Goal: Transaction & Acquisition: Book appointment/travel/reservation

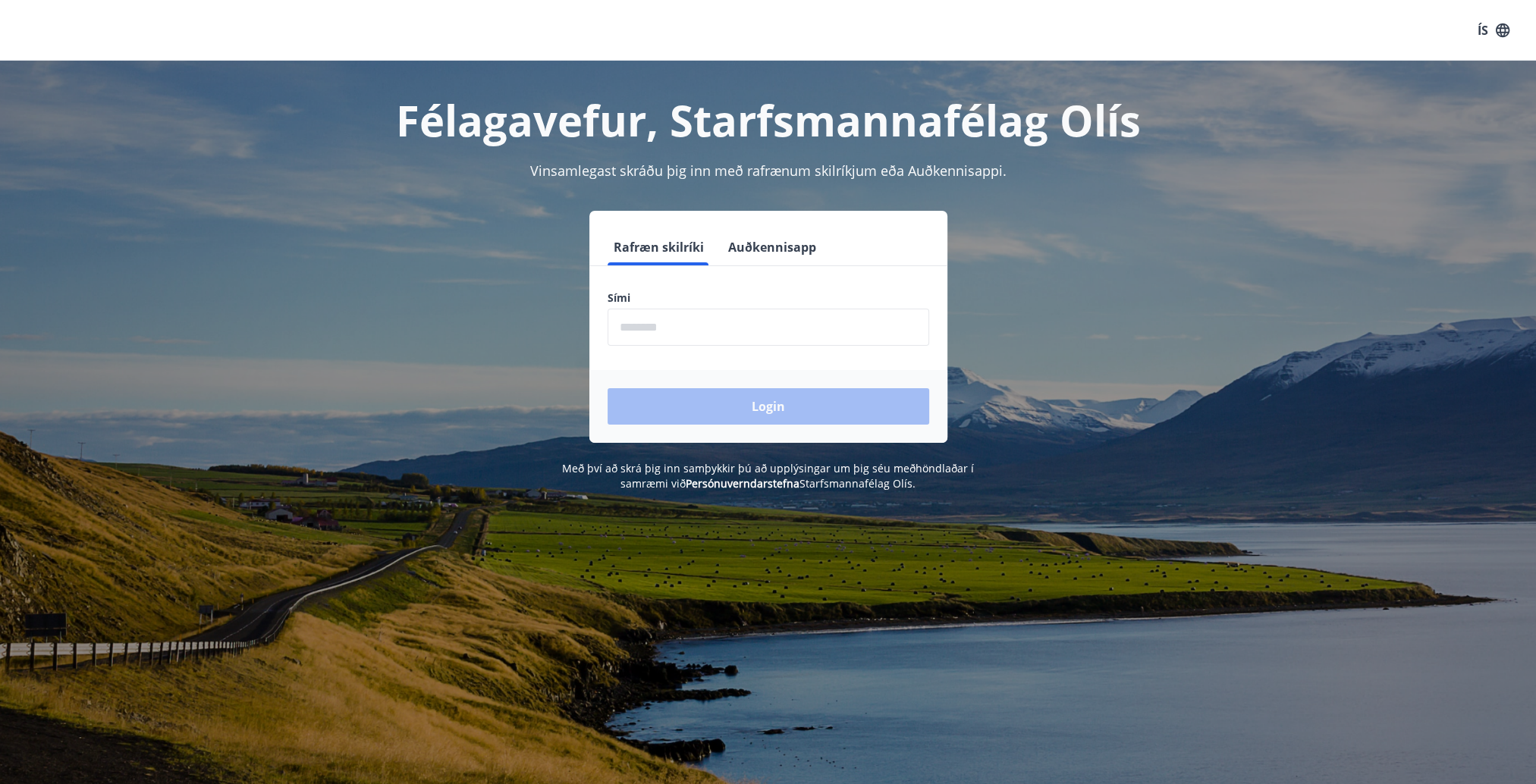
click at [661, 328] on input "phone" at bounding box center [768, 327] width 321 height 37
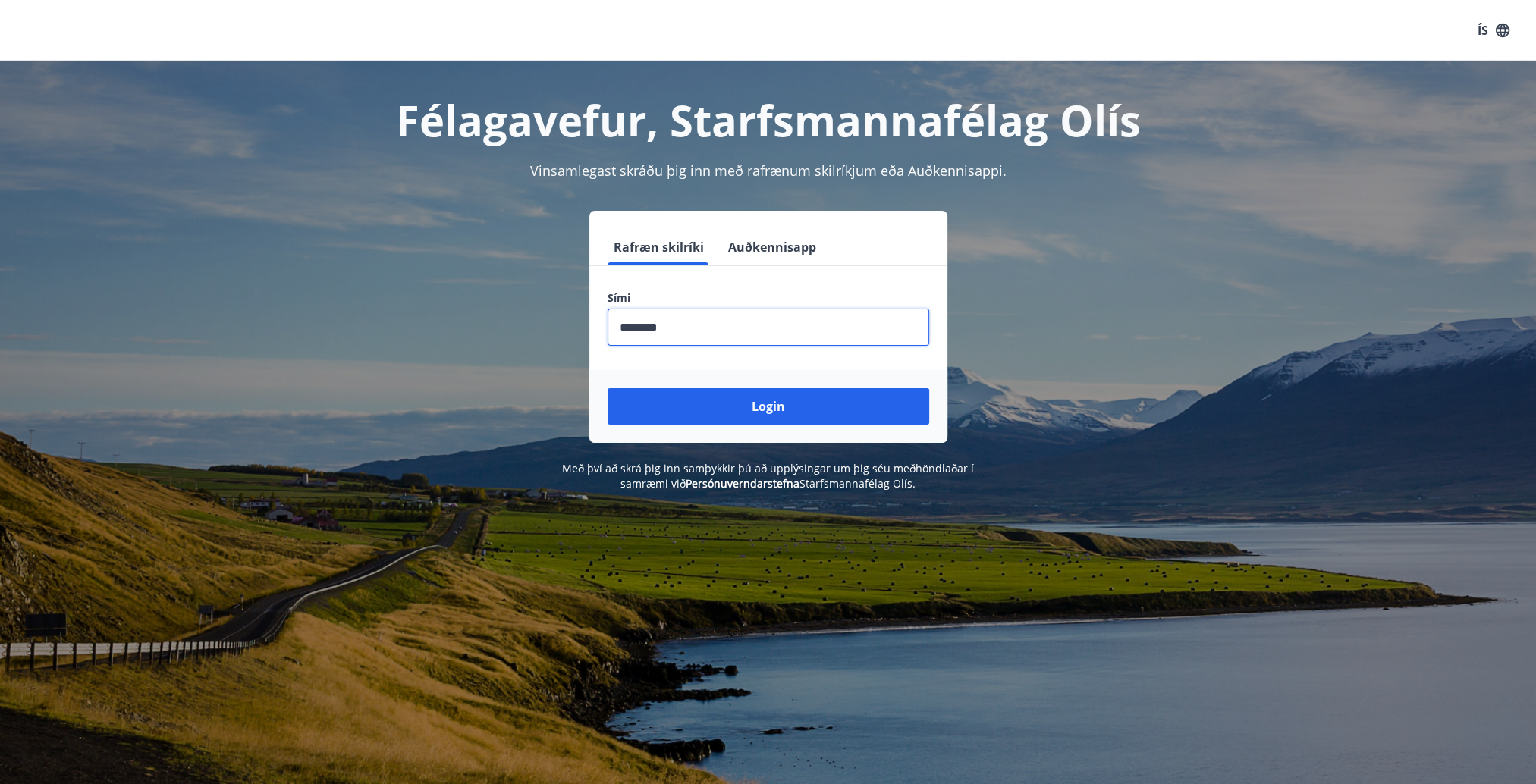
type input "********"
click at [608, 388] on button "Login" at bounding box center [768, 405] width 321 height 36
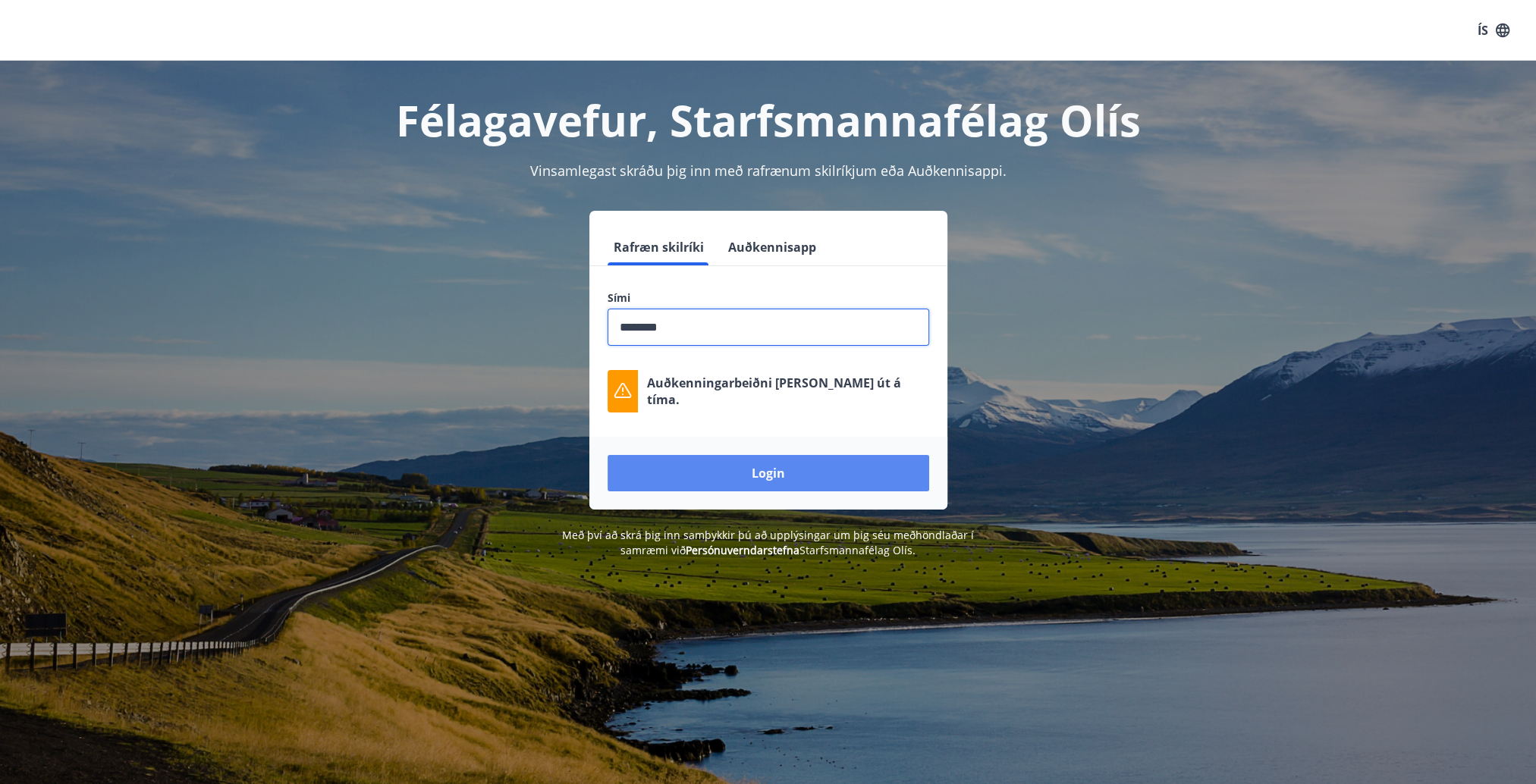
click at [752, 468] on button "Login" at bounding box center [768, 473] width 321 height 36
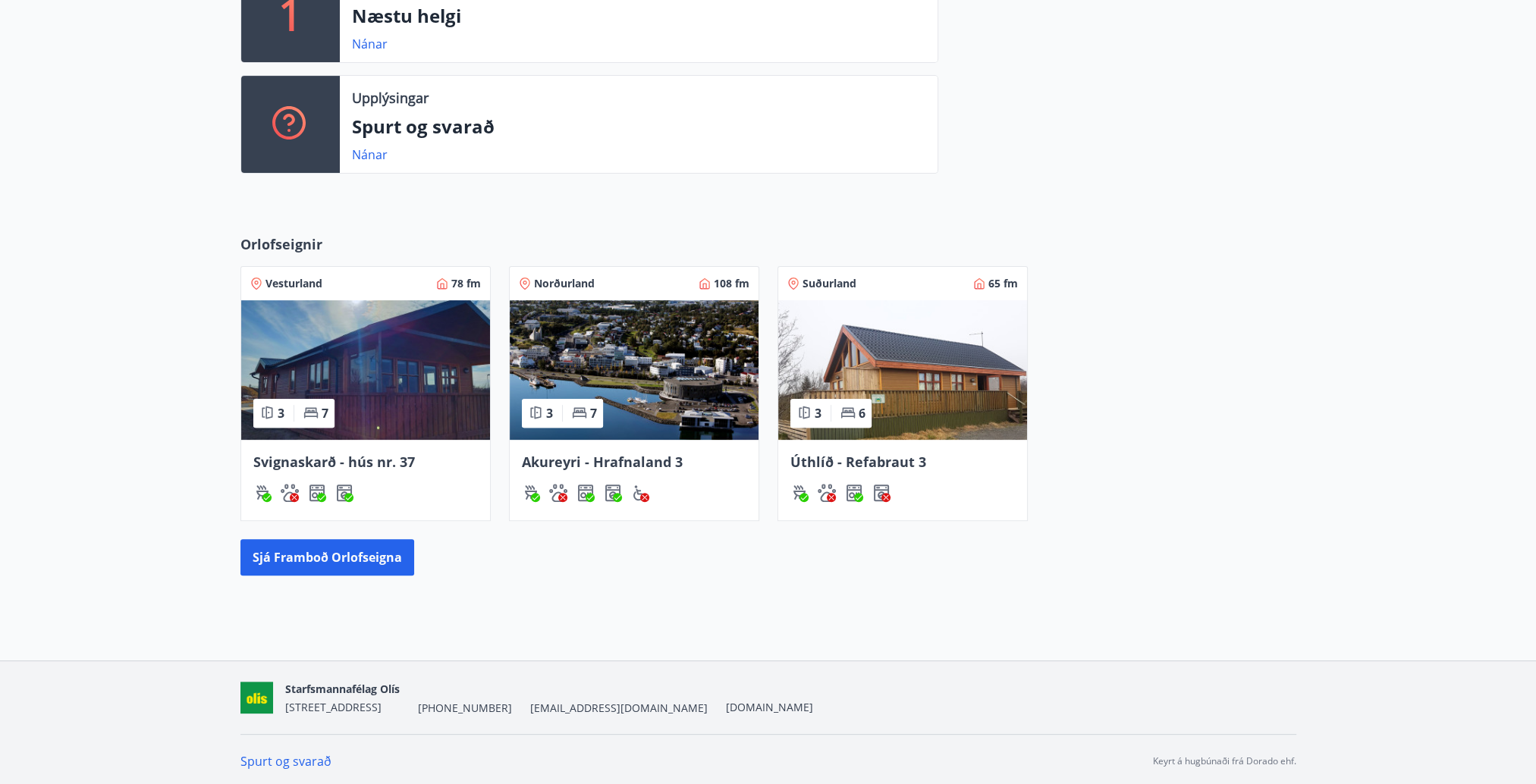
scroll to position [575, 0]
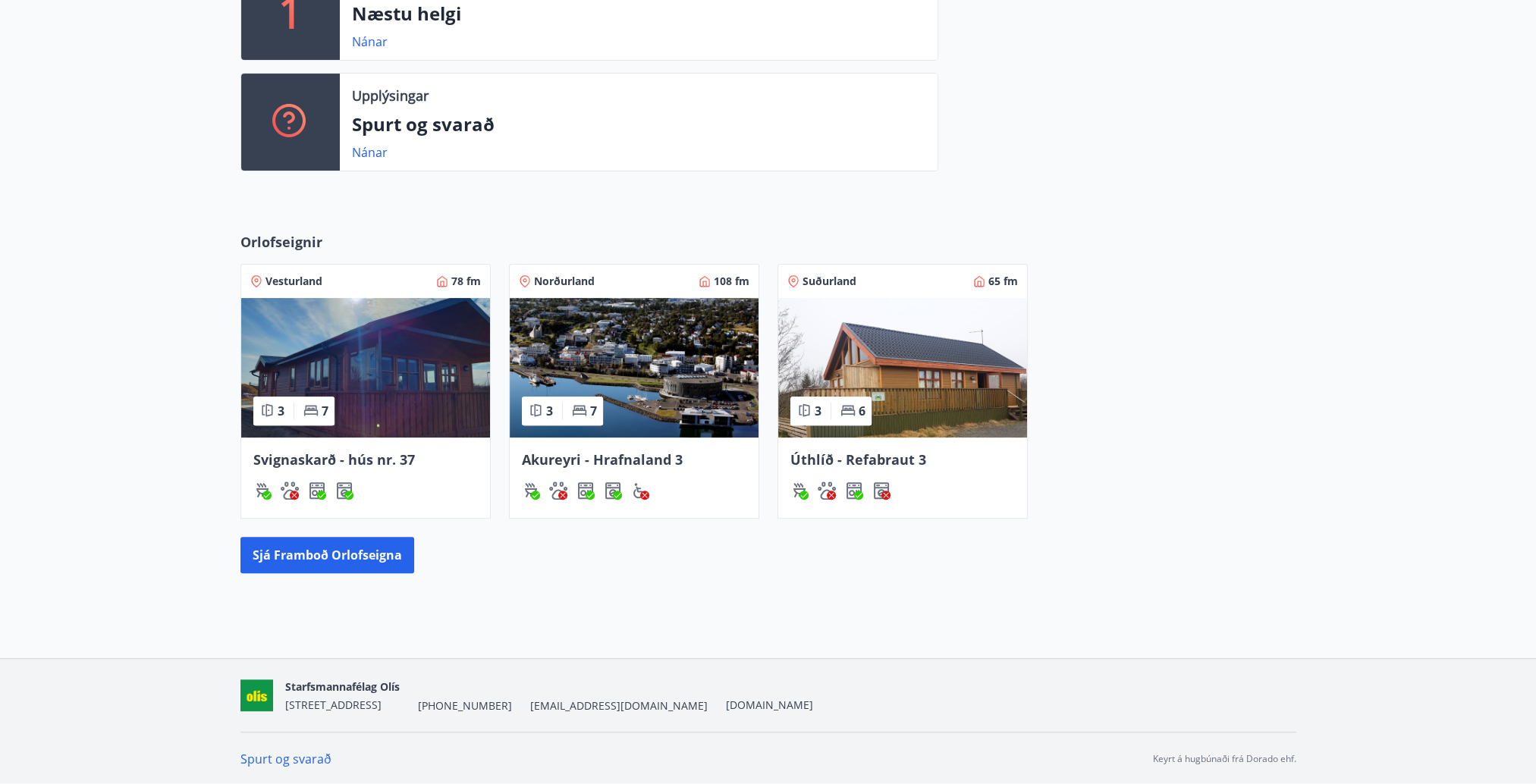
click at [657, 383] on img at bounding box center [634, 368] width 248 height 139
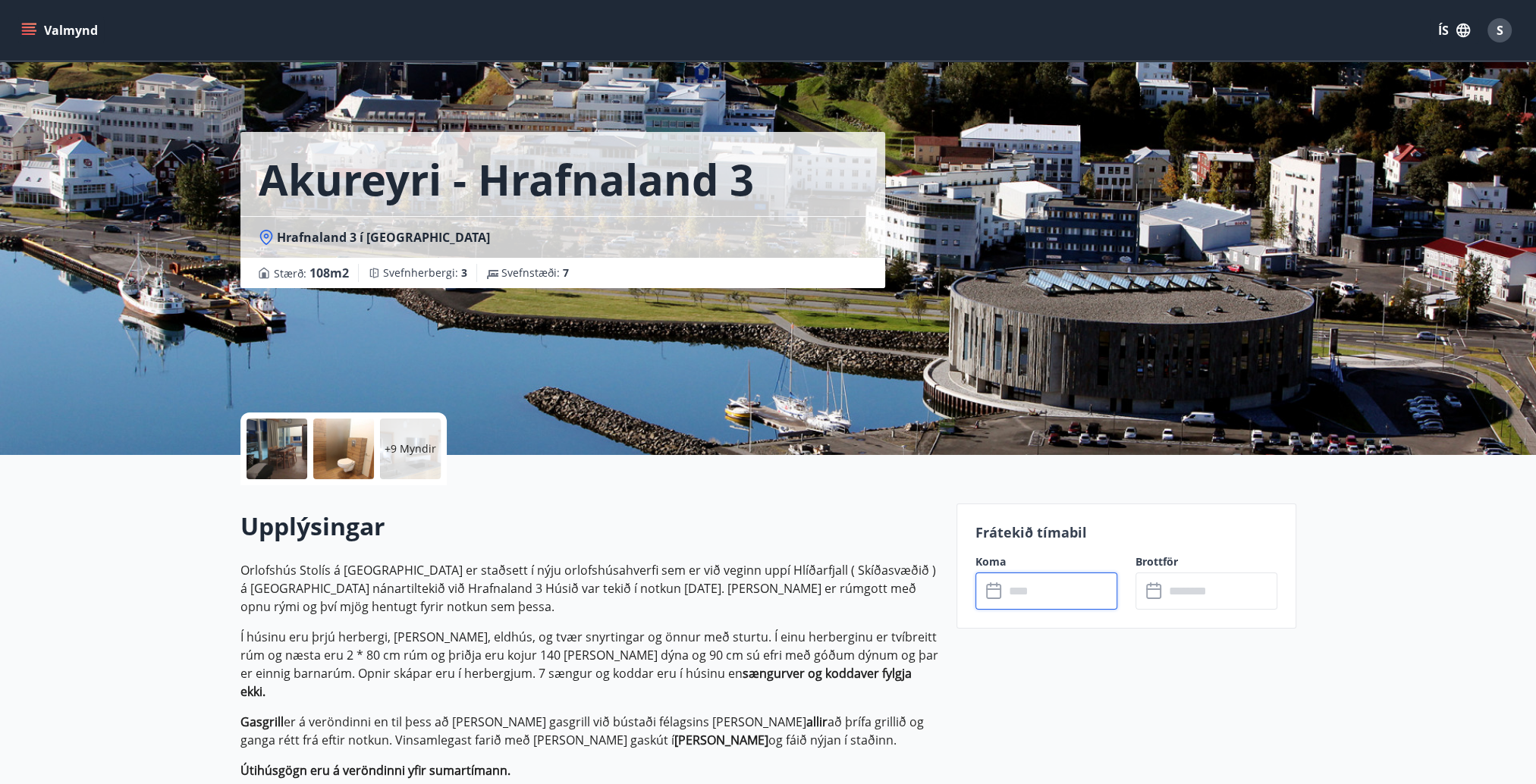
click at [1049, 590] on input "text" at bounding box center [1060, 591] width 113 height 37
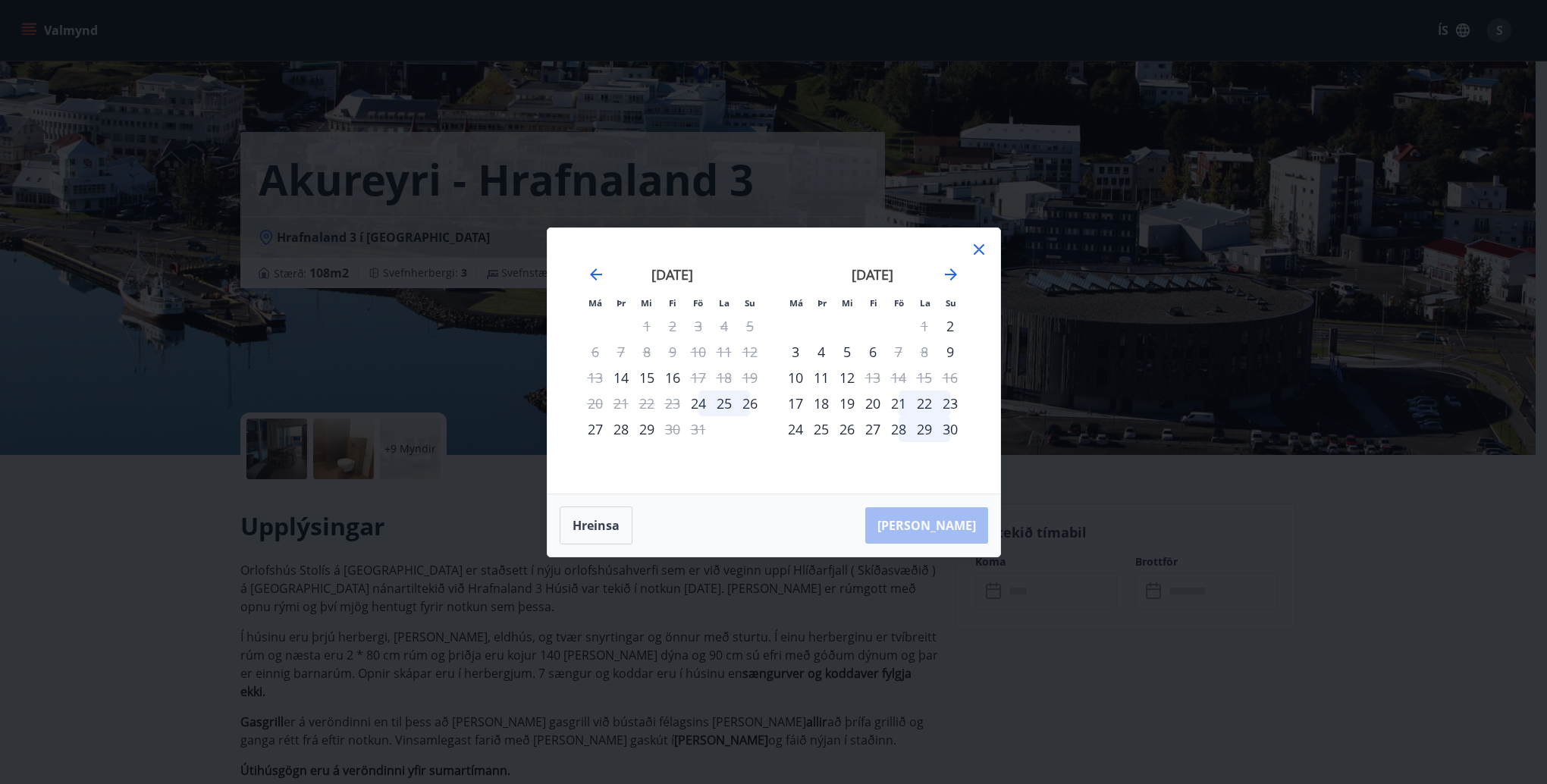
click at [982, 248] on icon at bounding box center [979, 249] width 18 height 18
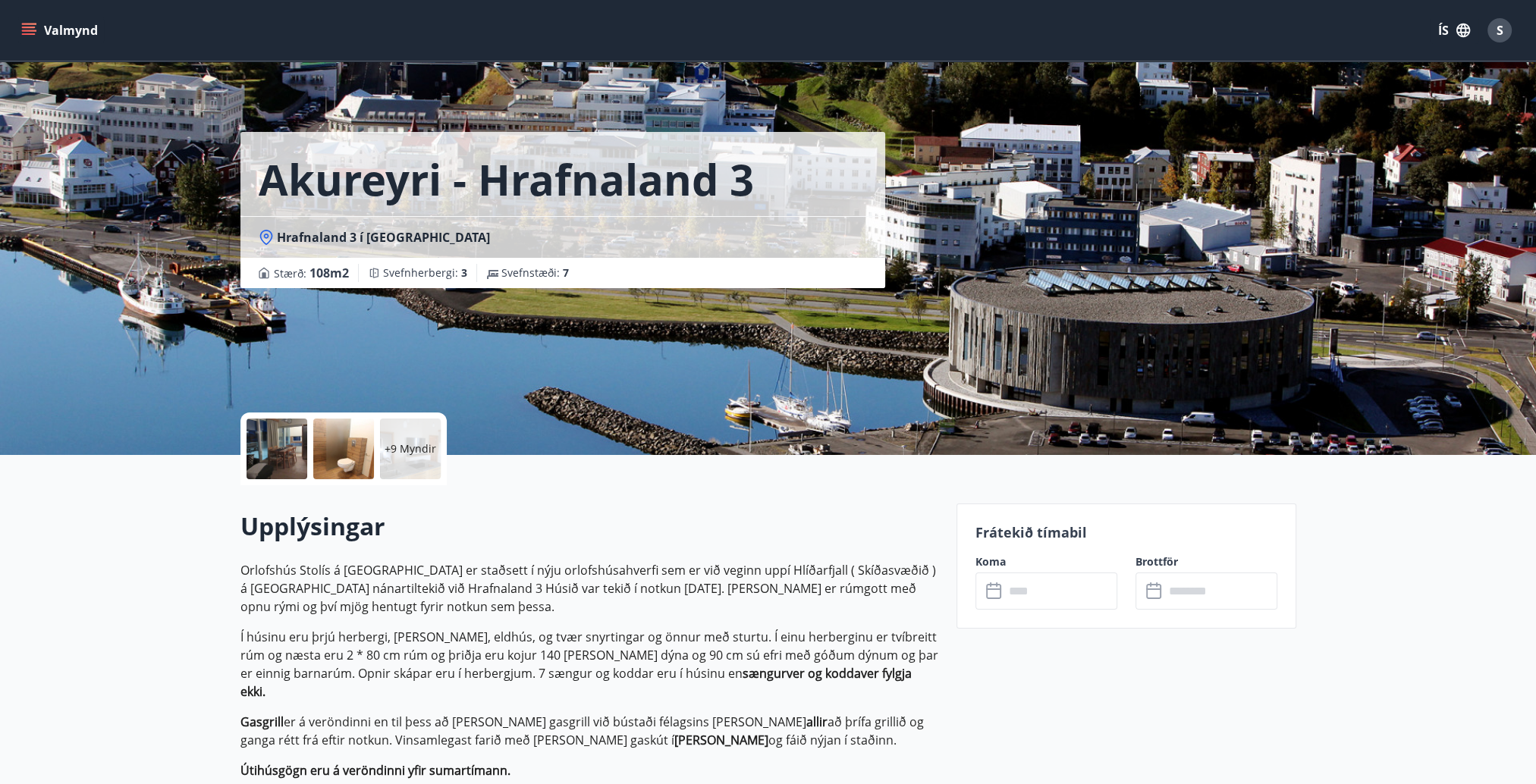
click at [32, 29] on icon "menu" at bounding box center [29, 30] width 15 height 15
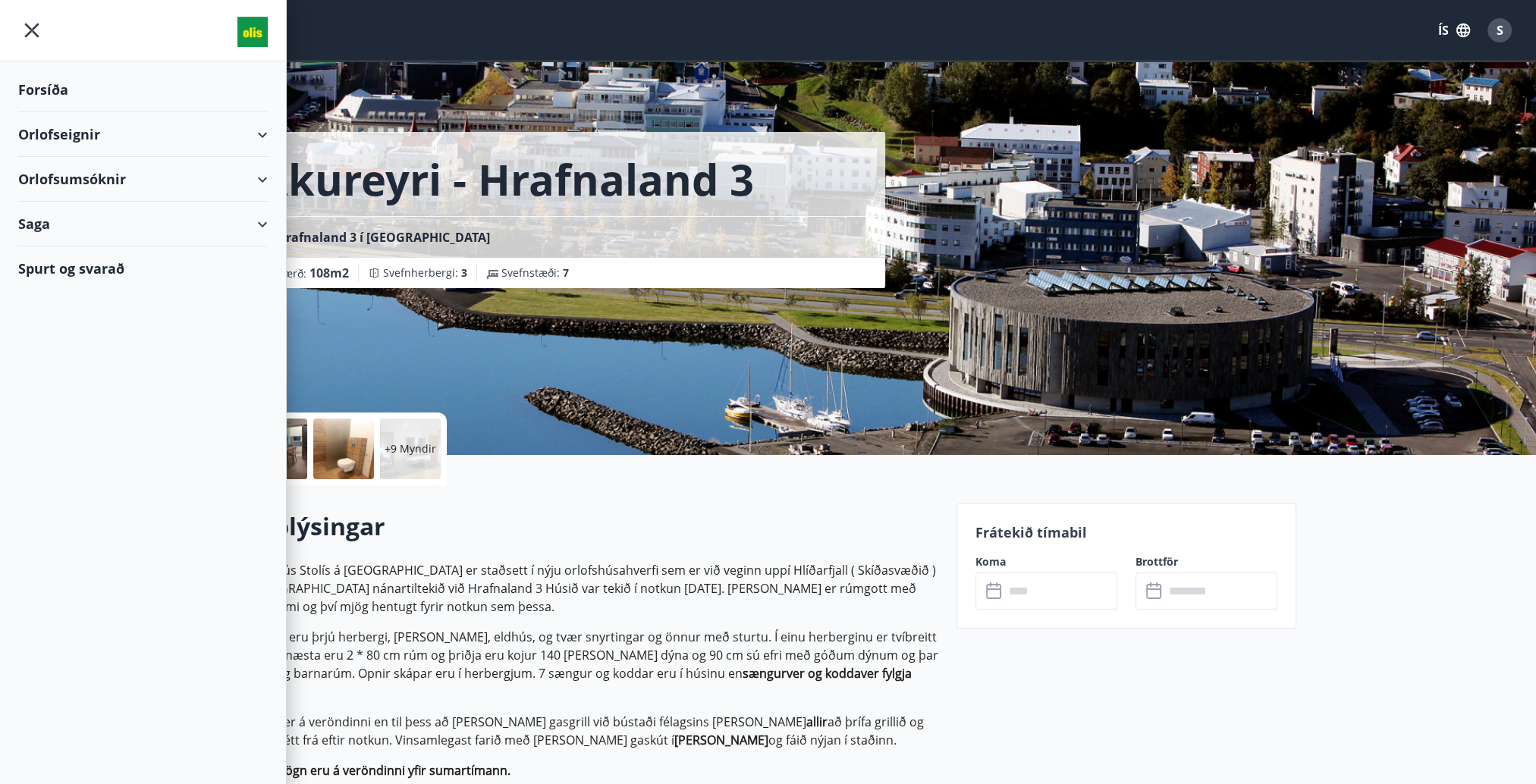
click at [31, 26] on icon "menu" at bounding box center [32, 30] width 28 height 28
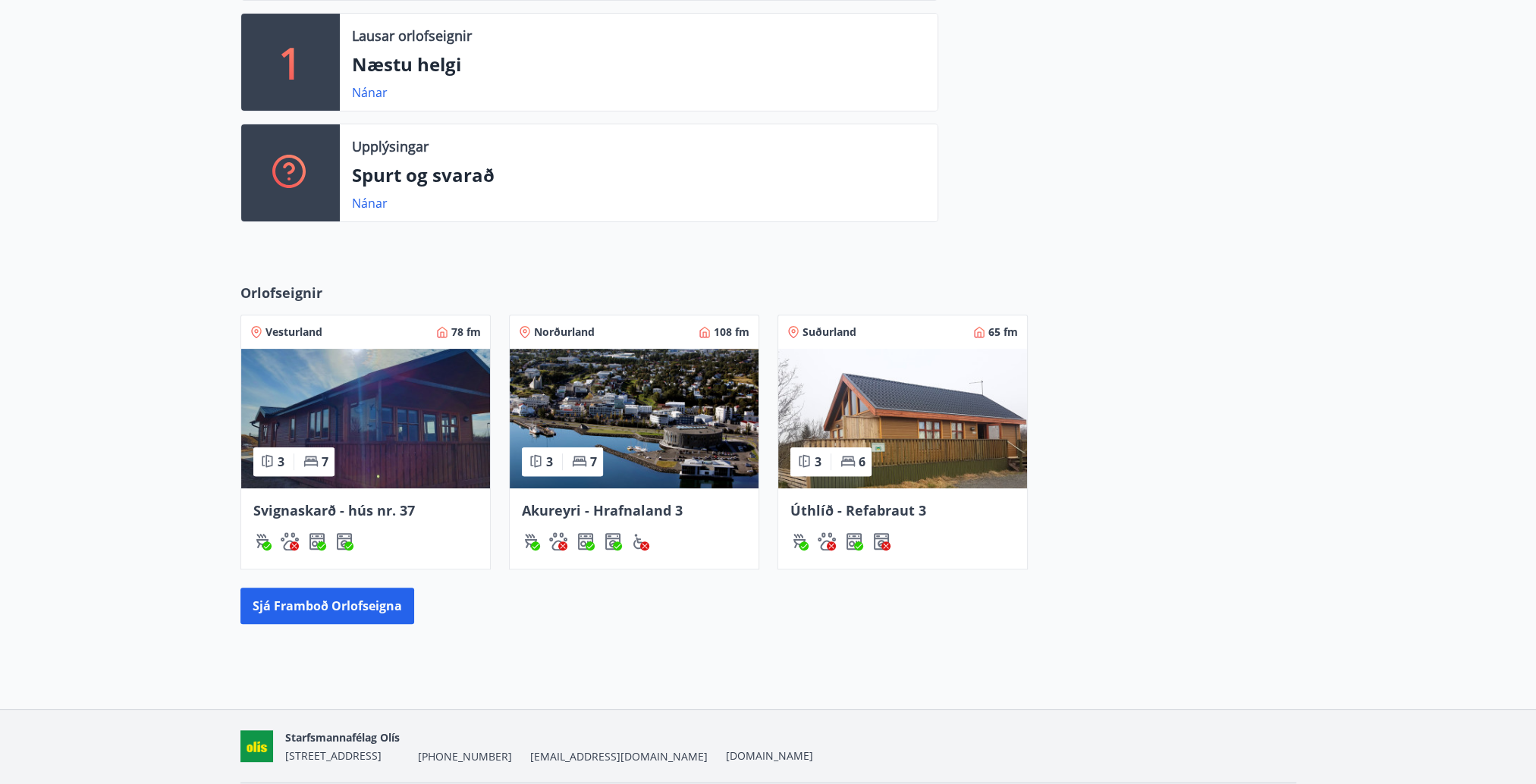
scroll to position [500, 0]
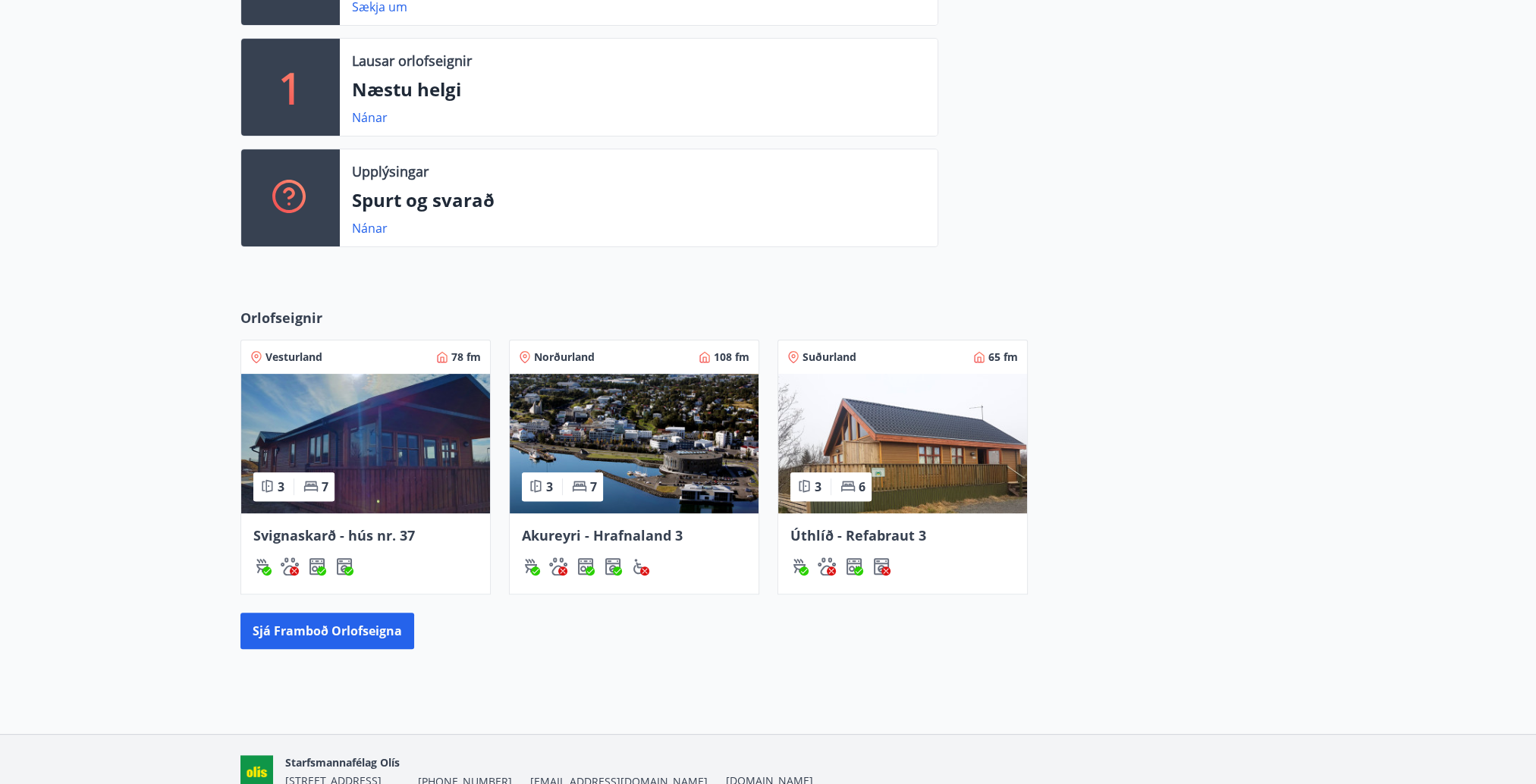
click at [364, 447] on img at bounding box center [365, 443] width 248 height 139
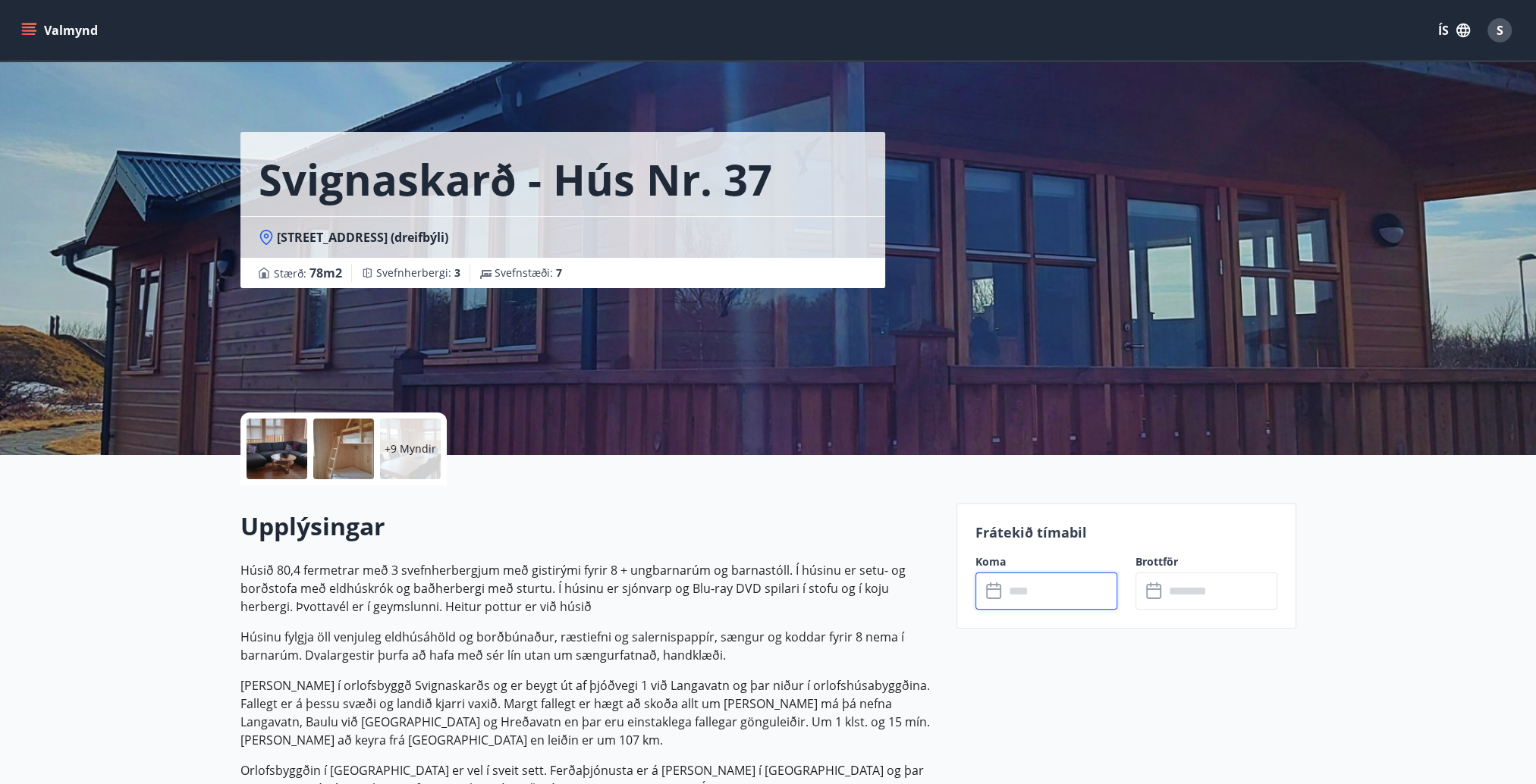
click at [1044, 595] on input "text" at bounding box center [1060, 591] width 113 height 37
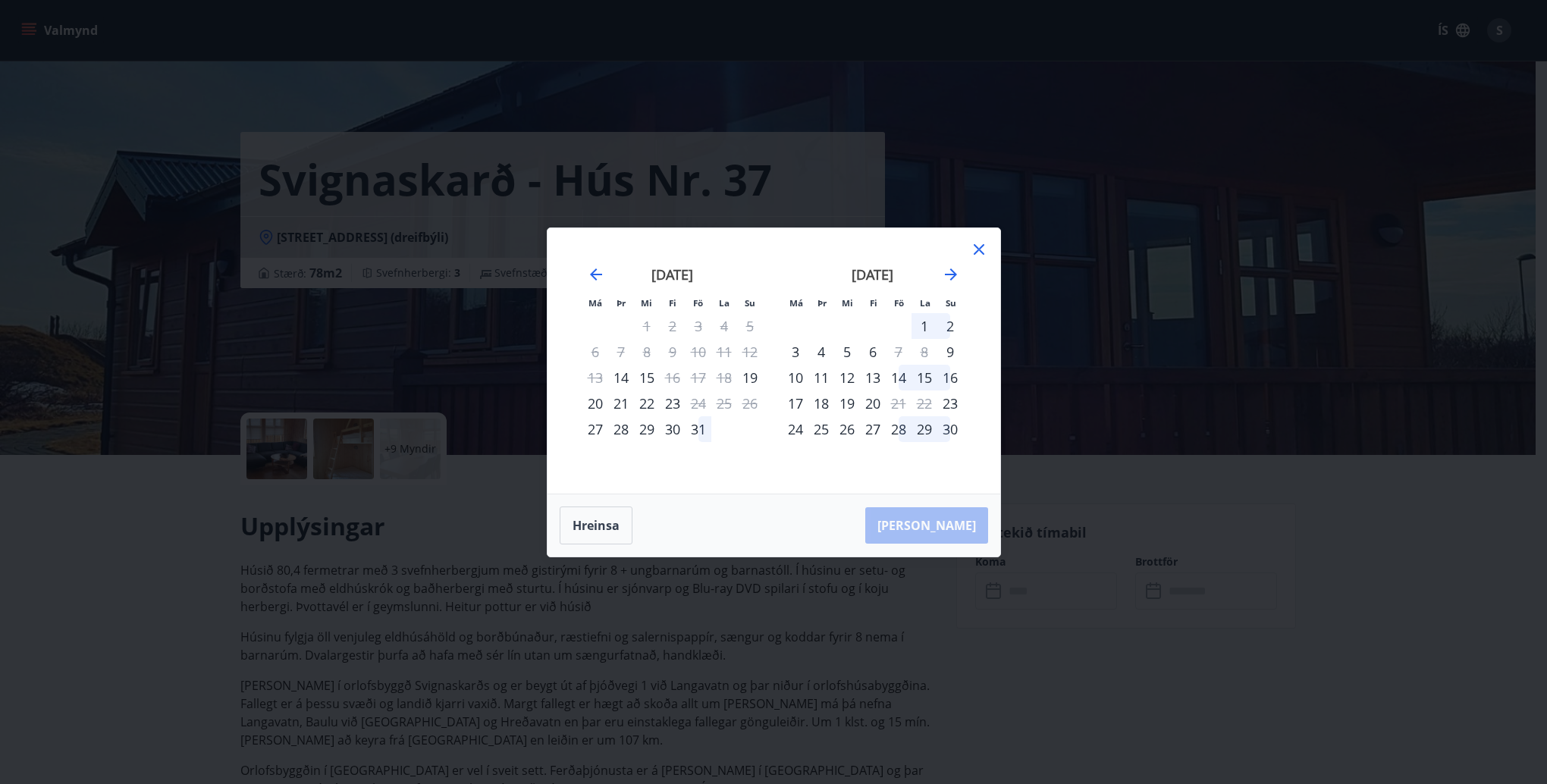
click at [980, 242] on icon at bounding box center [979, 249] width 18 height 18
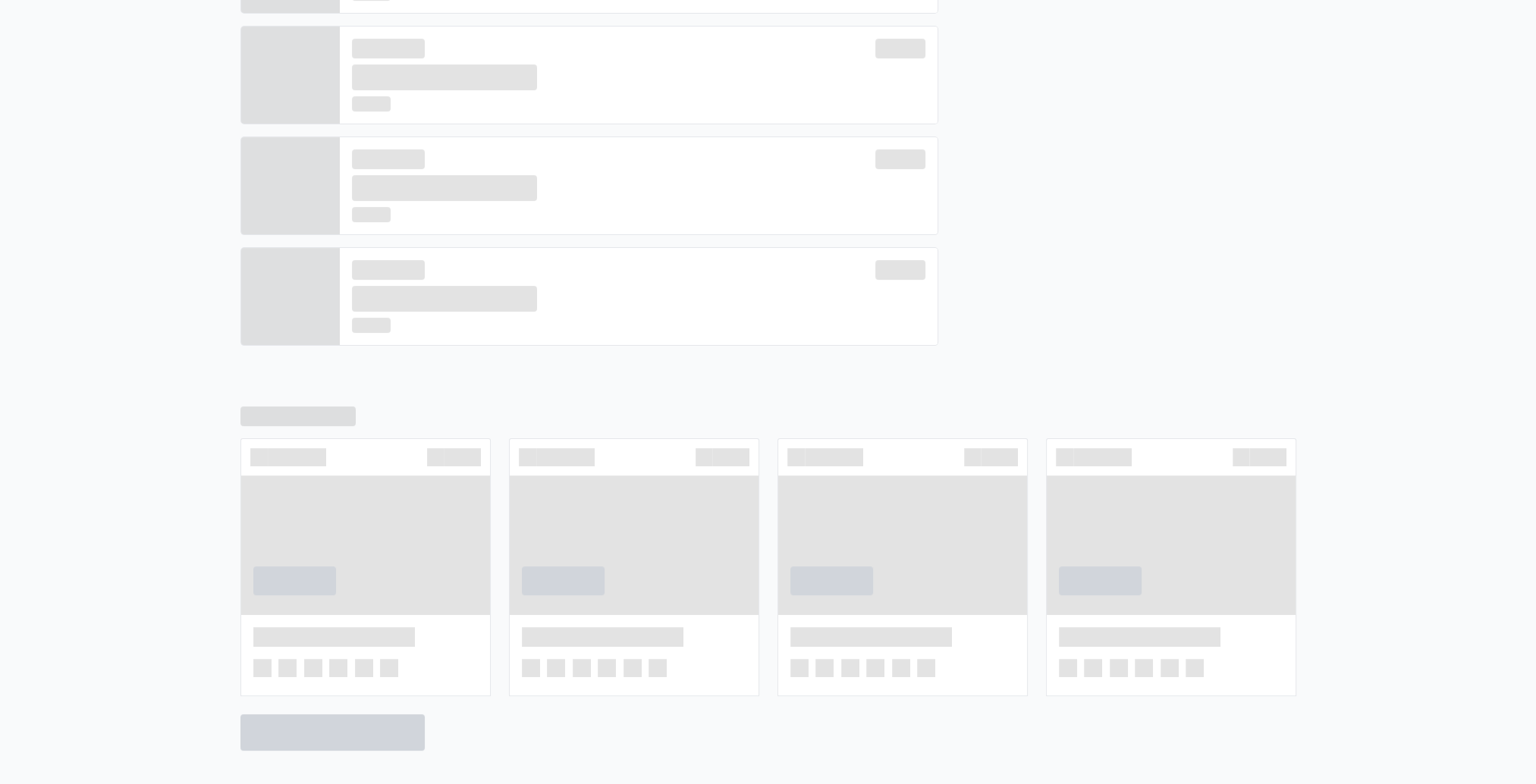
scroll to position [512, 0]
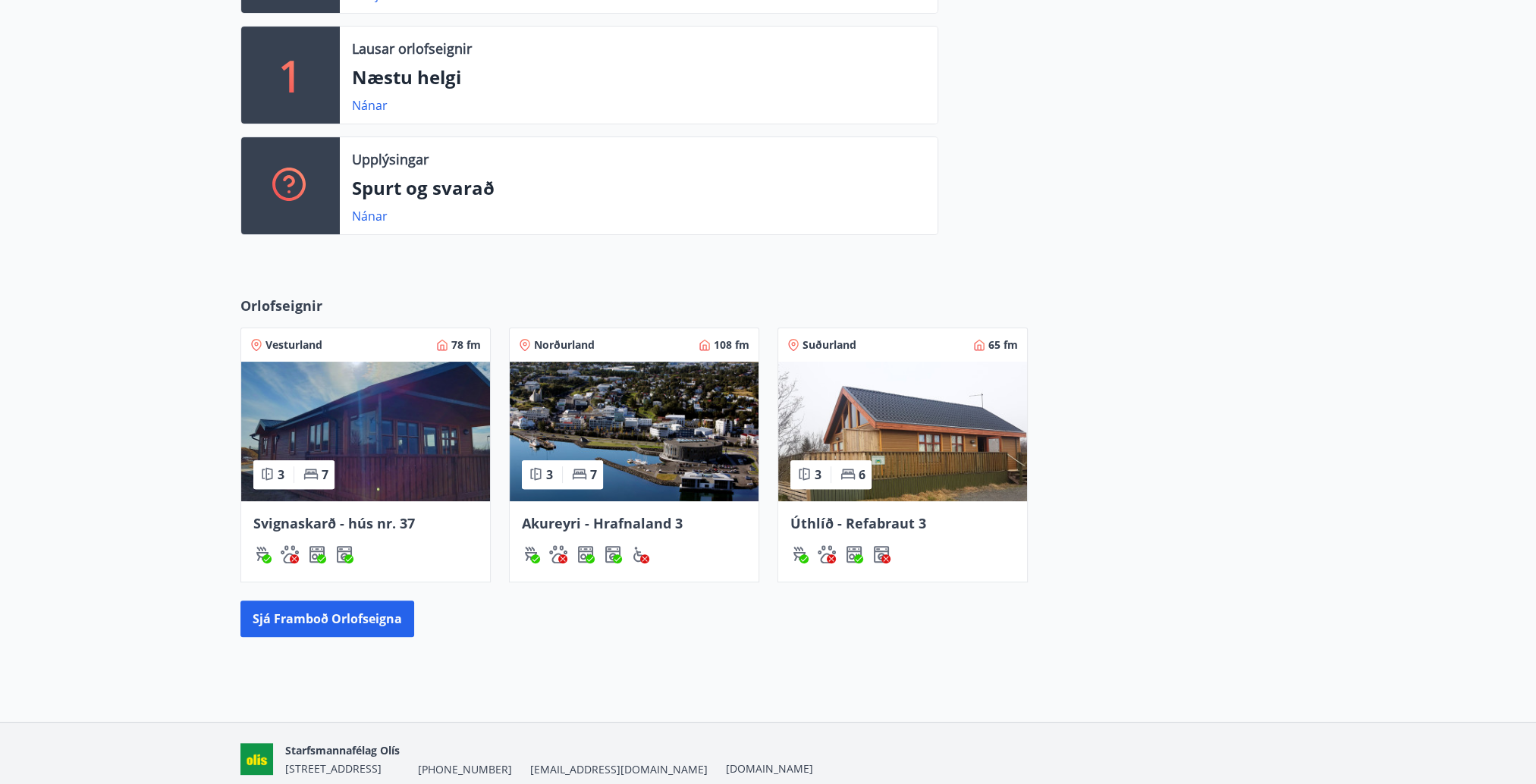
click at [911, 460] on img at bounding box center [901, 431] width 248 height 139
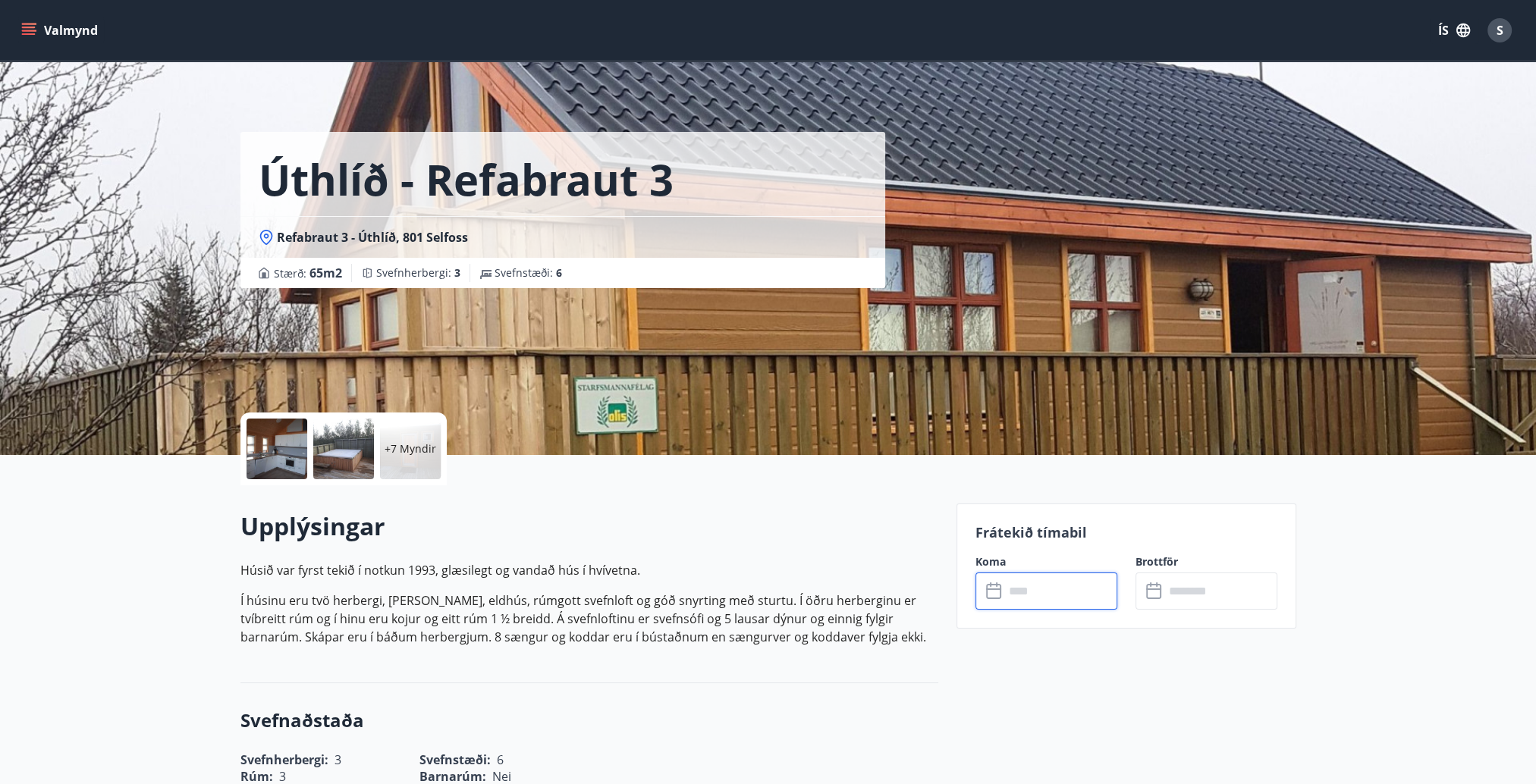
click at [1032, 587] on input "text" at bounding box center [1060, 591] width 113 height 37
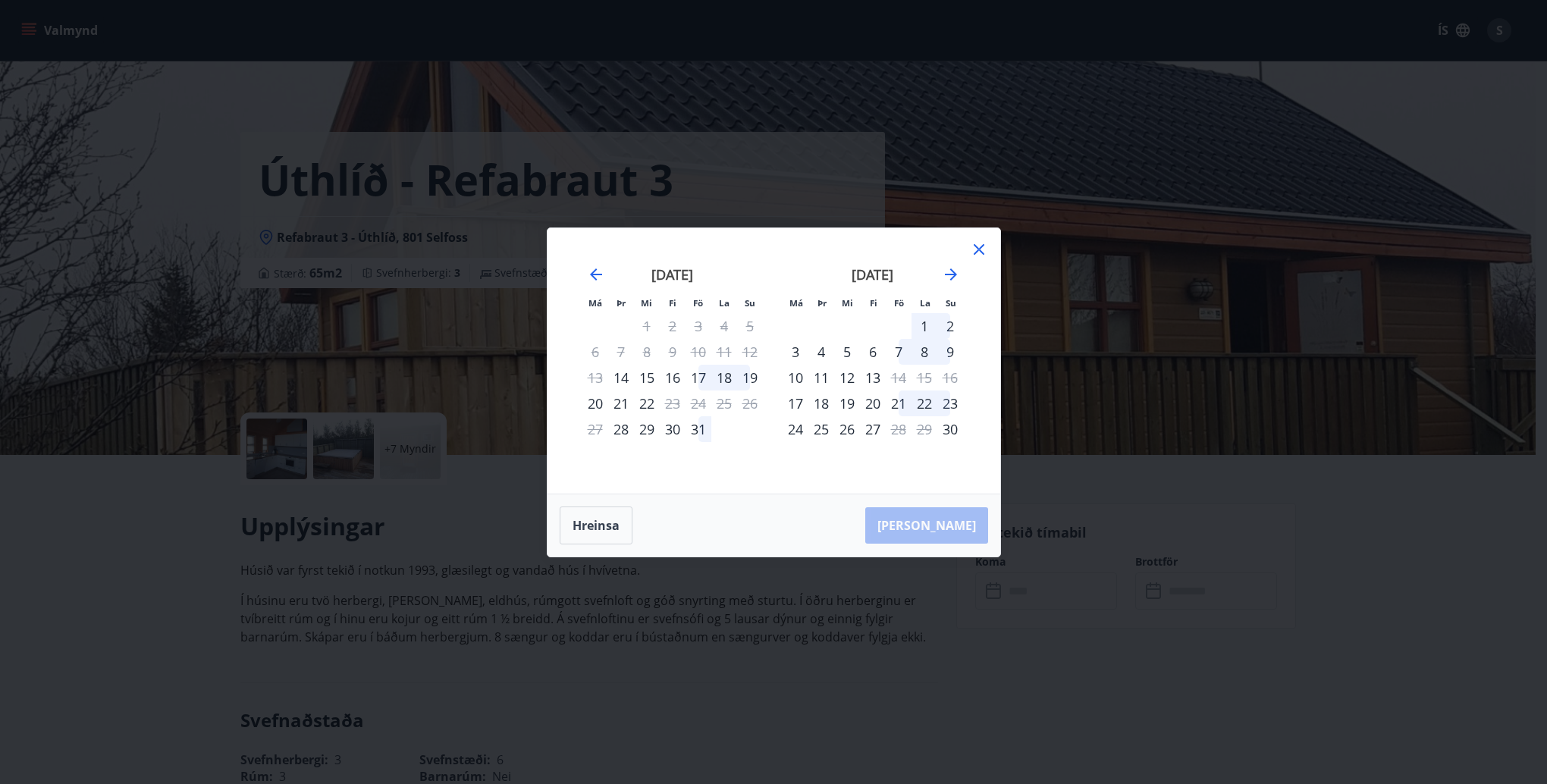
click at [981, 248] on icon at bounding box center [979, 249] width 18 height 18
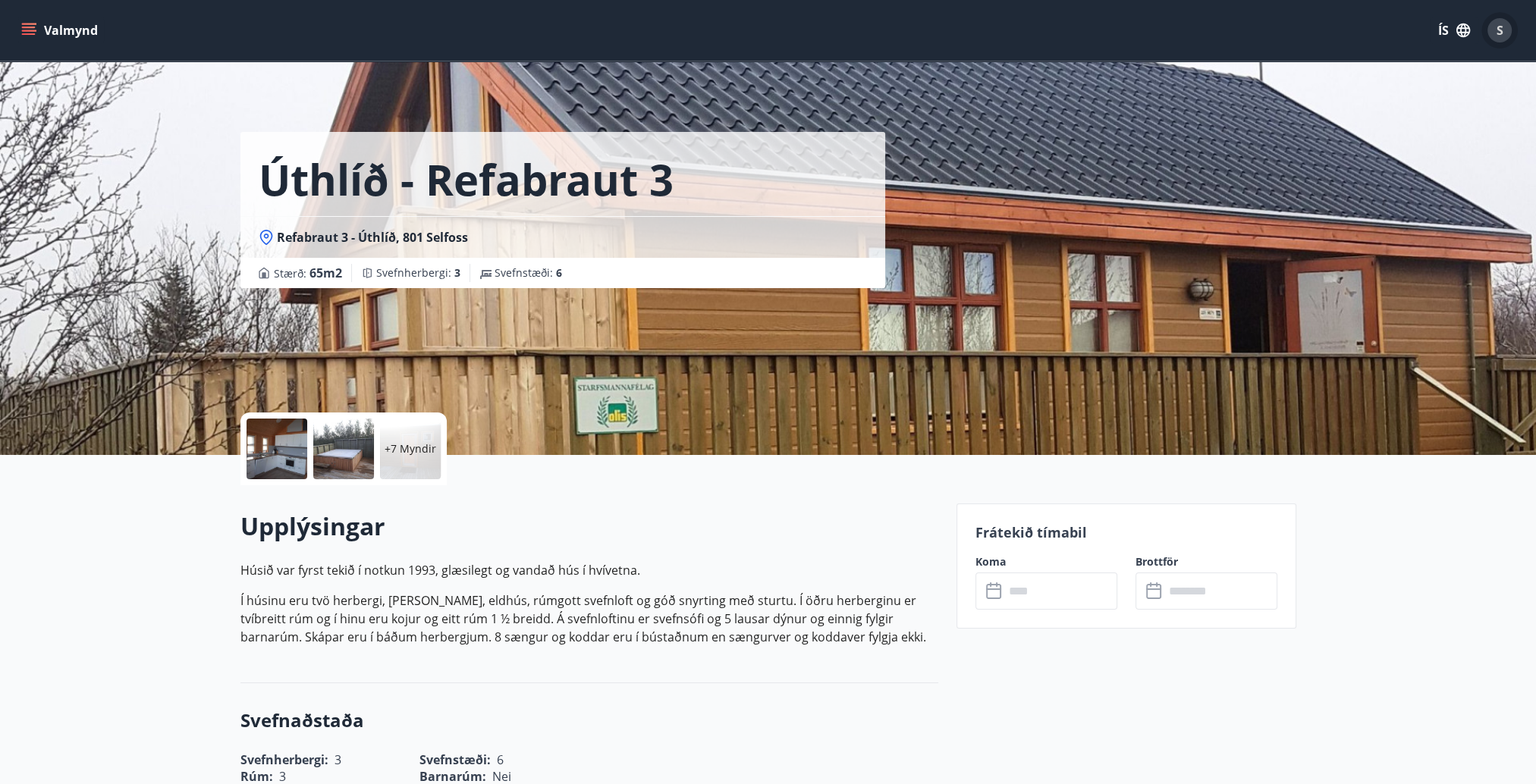
click at [1499, 31] on span "S" at bounding box center [1499, 30] width 6 height 17
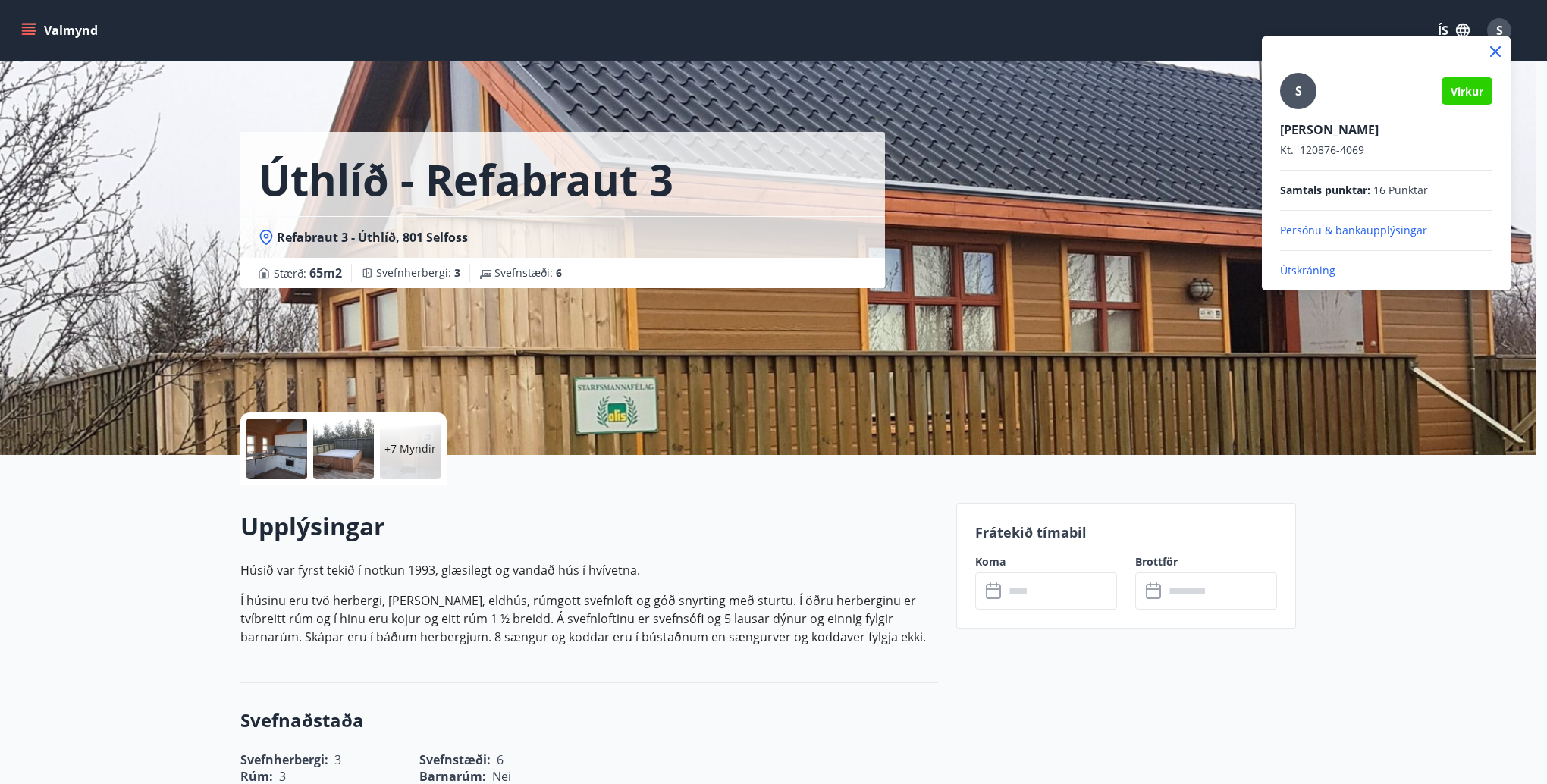
click at [1299, 267] on p "Útskráning" at bounding box center [1386, 271] width 212 height 15
click at [1304, 270] on p "Útskráning" at bounding box center [1386, 271] width 212 height 15
click at [1052, 261] on div at bounding box center [773, 392] width 1547 height 784
